Goal: Task Accomplishment & Management: Manage account settings

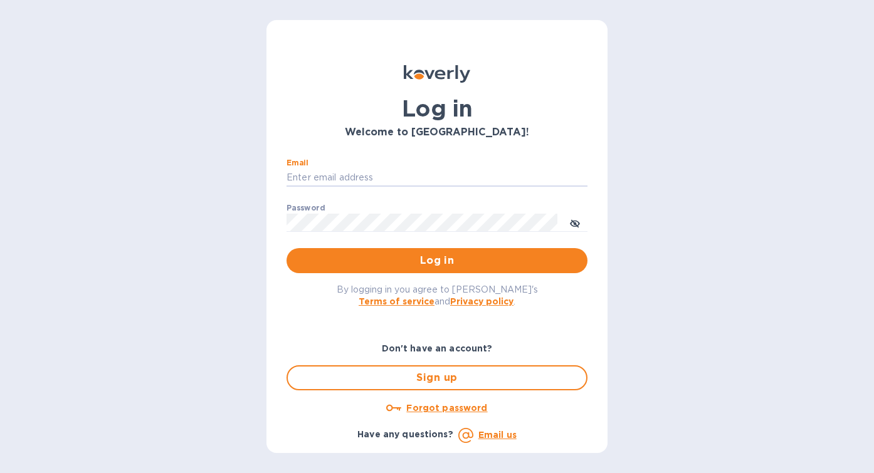
type input "[PERSON_NAME][EMAIL_ADDRESS][DOMAIN_NAME]"
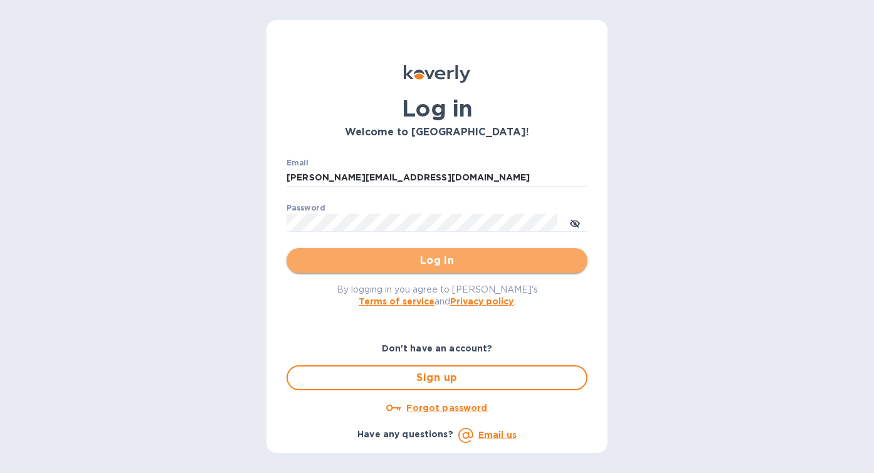
click at [431, 265] on span "Log in" at bounding box center [436, 260] width 281 height 15
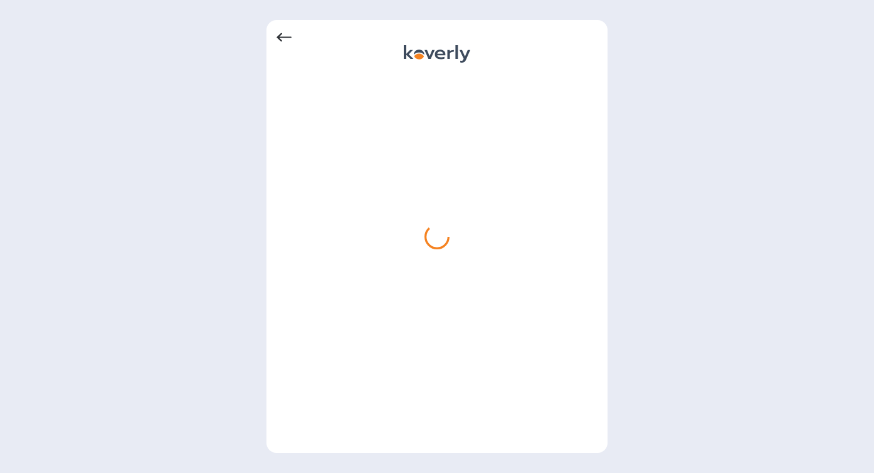
drag, startPoint x: 715, startPoint y: 19, endPoint x: 736, endPoint y: 190, distance: 172.4
click at [736, 189] on div at bounding box center [437, 236] width 874 height 473
drag, startPoint x: 711, startPoint y: 42, endPoint x: 802, endPoint y: 101, distance: 107.8
click at [802, 101] on div at bounding box center [437, 236] width 874 height 473
click at [281, 37] on icon at bounding box center [283, 37] width 15 height 9
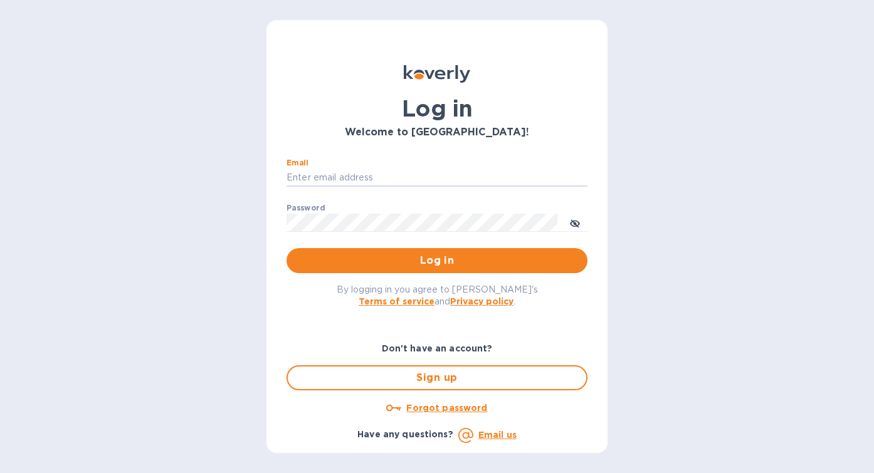
click at [135, 370] on div "Log in Welcome to [GEOGRAPHIC_DATA]! Email ​ Password ​ Log in By logging in yo…" at bounding box center [437, 236] width 874 height 473
click at [316, 183] on input "Email" at bounding box center [436, 178] width 301 height 19
type input "[PERSON_NAME][EMAIL_ADDRESS][DOMAIN_NAME]"
click at [162, 239] on div "Log in Welcome to [GEOGRAPHIC_DATA]! Email [PERSON_NAME][EMAIL_ADDRESS][DOMAIN_…" at bounding box center [437, 236] width 874 height 473
click at [426, 264] on span "Log in" at bounding box center [436, 260] width 281 height 15
